Goal: Transaction & Acquisition: Purchase product/service

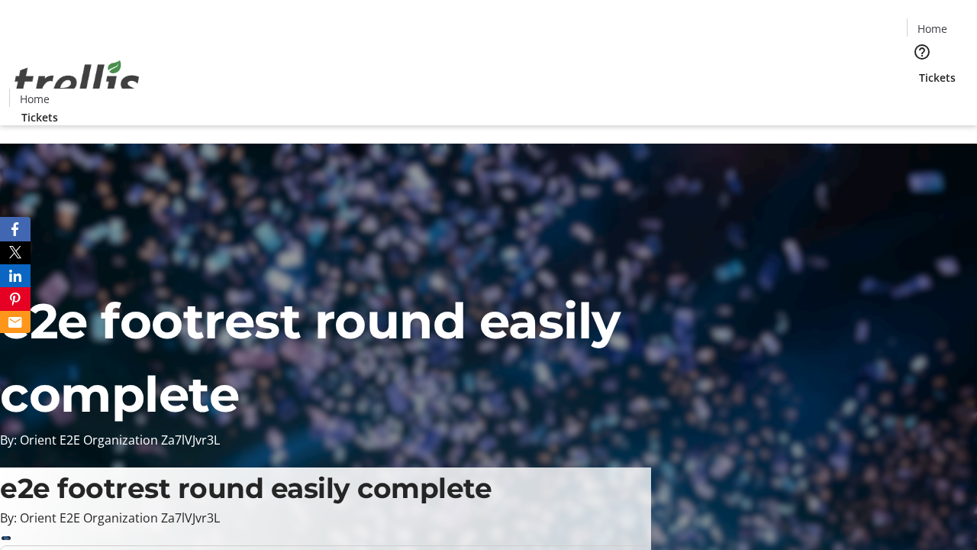
click at [919, 69] on span "Tickets" at bounding box center [937, 77] width 37 height 16
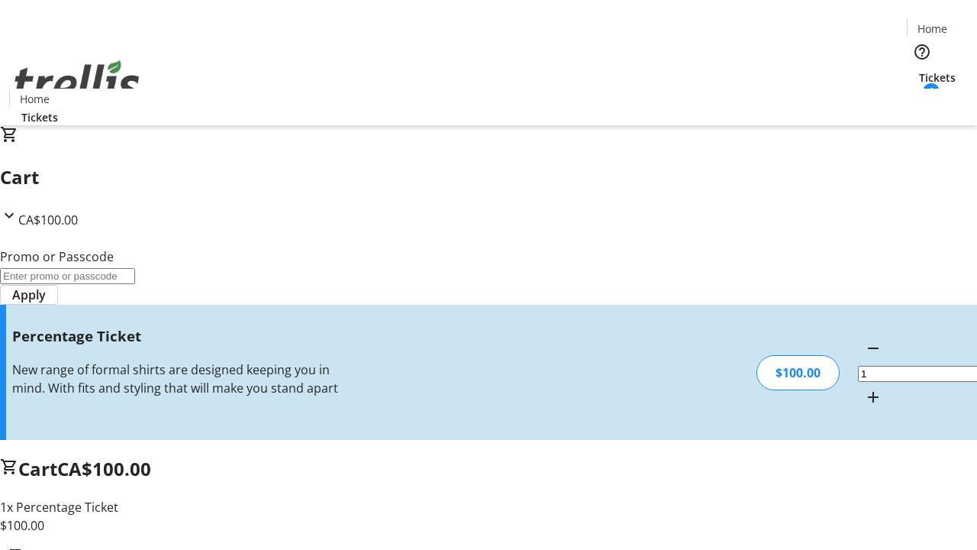
type input "BAR"
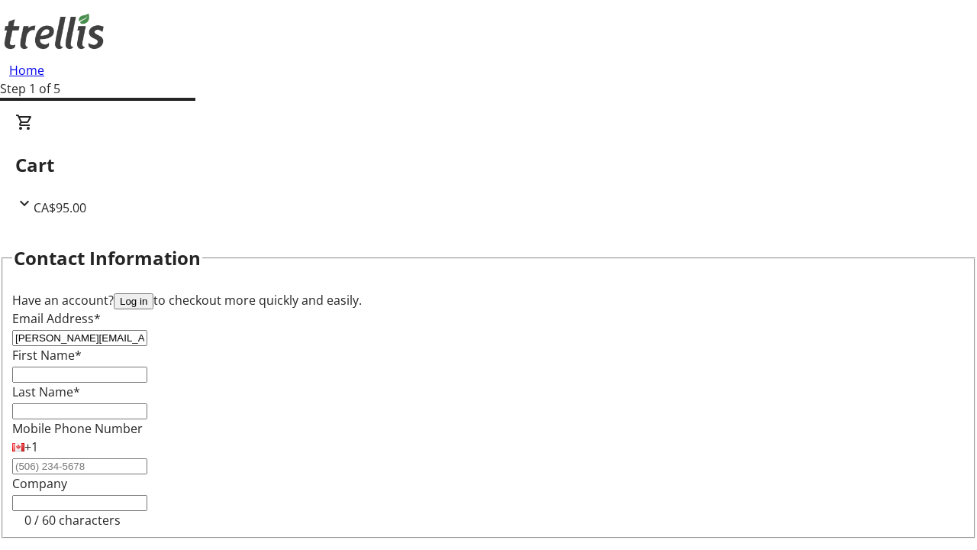
type input "[PERSON_NAME][EMAIL_ADDRESS][DOMAIN_NAME]"
type input "[PERSON_NAME]"
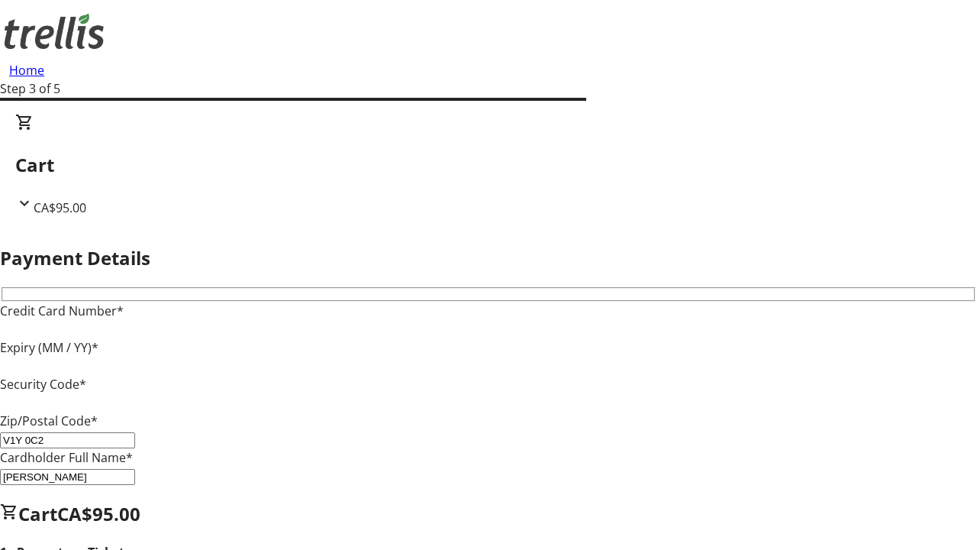
type input "V1Y 0C2"
